Goal: Find specific page/section: Find specific page/section

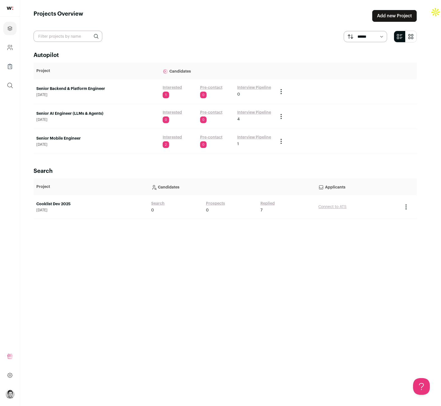
click at [74, 139] on link "Senior Mobile Engineer" at bounding box center [96, 139] width 121 height 6
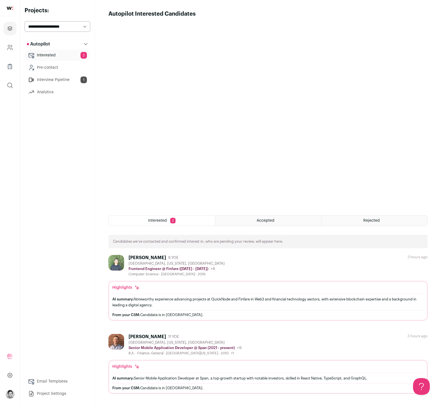
click at [63, 77] on link "Interview Pipeline 1" at bounding box center [58, 79] width 66 height 11
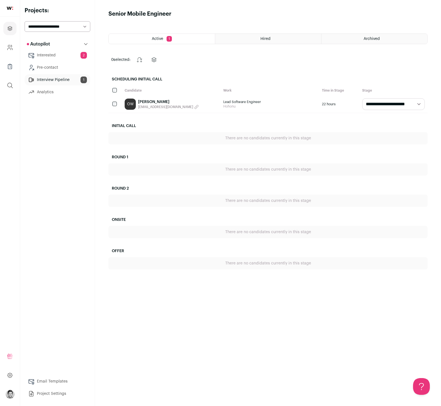
click at [152, 103] on link "[PERSON_NAME]" at bounding box center [168, 102] width 61 height 6
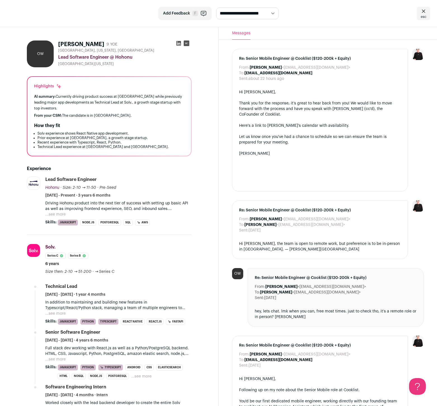
click at [57, 214] on button "...see more" at bounding box center [55, 215] width 20 height 6
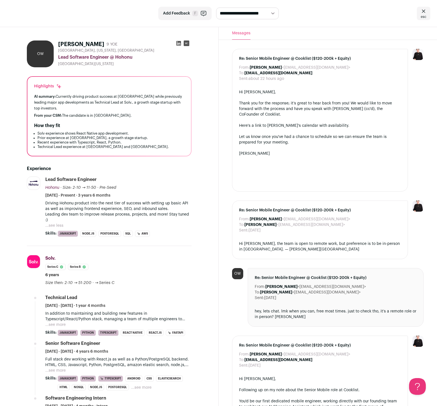
click at [179, 45] on icon at bounding box center [179, 44] width 6 height 6
click at [187, 44] on rect at bounding box center [187, 44] width 6 height 6
